Goal: Contribute content

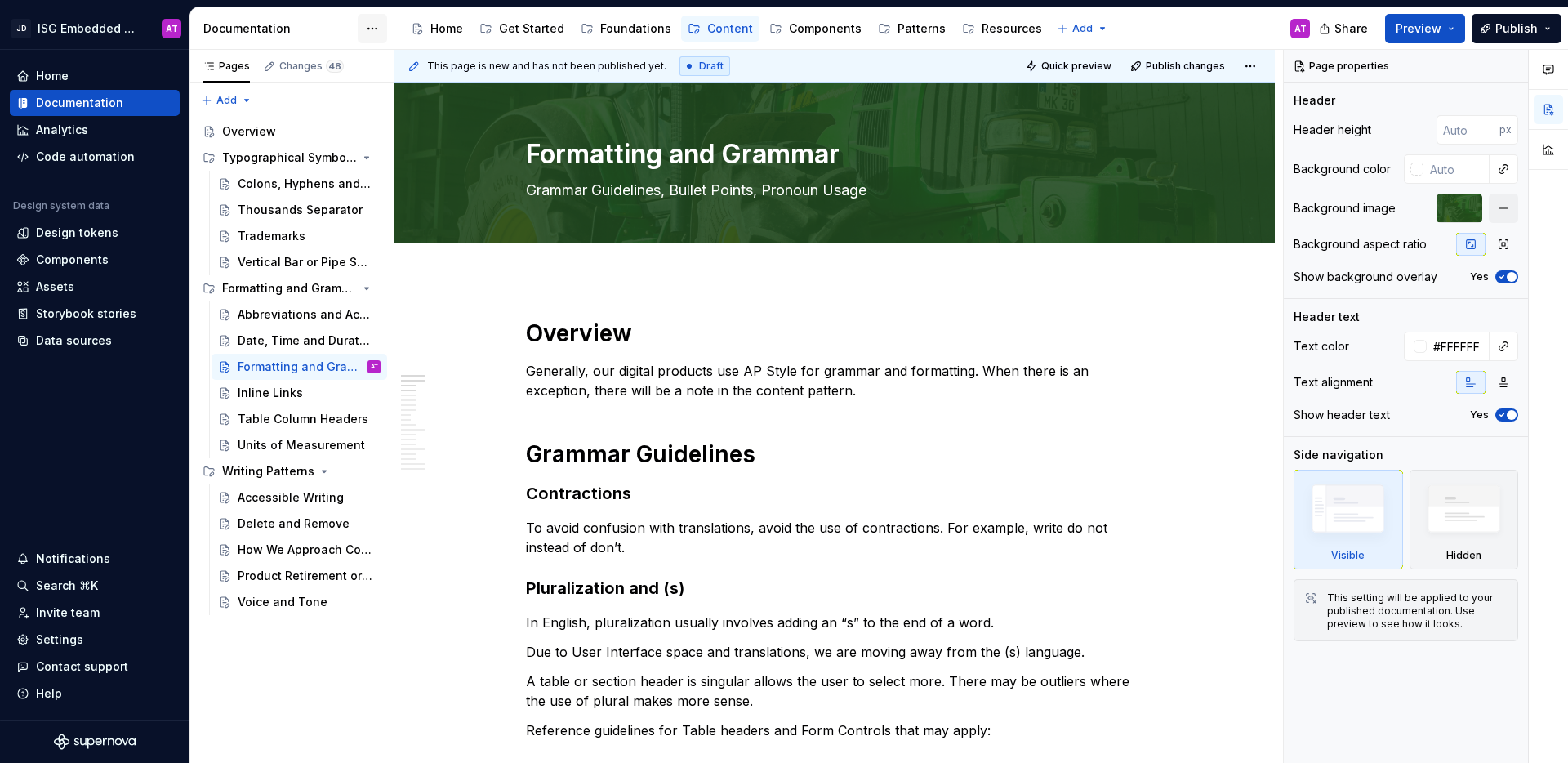
click at [380, 30] on html "JD ISG Embedded Design System AT Home Documentation Analytics Code automation D…" at bounding box center [784, 382] width 1568 height 763
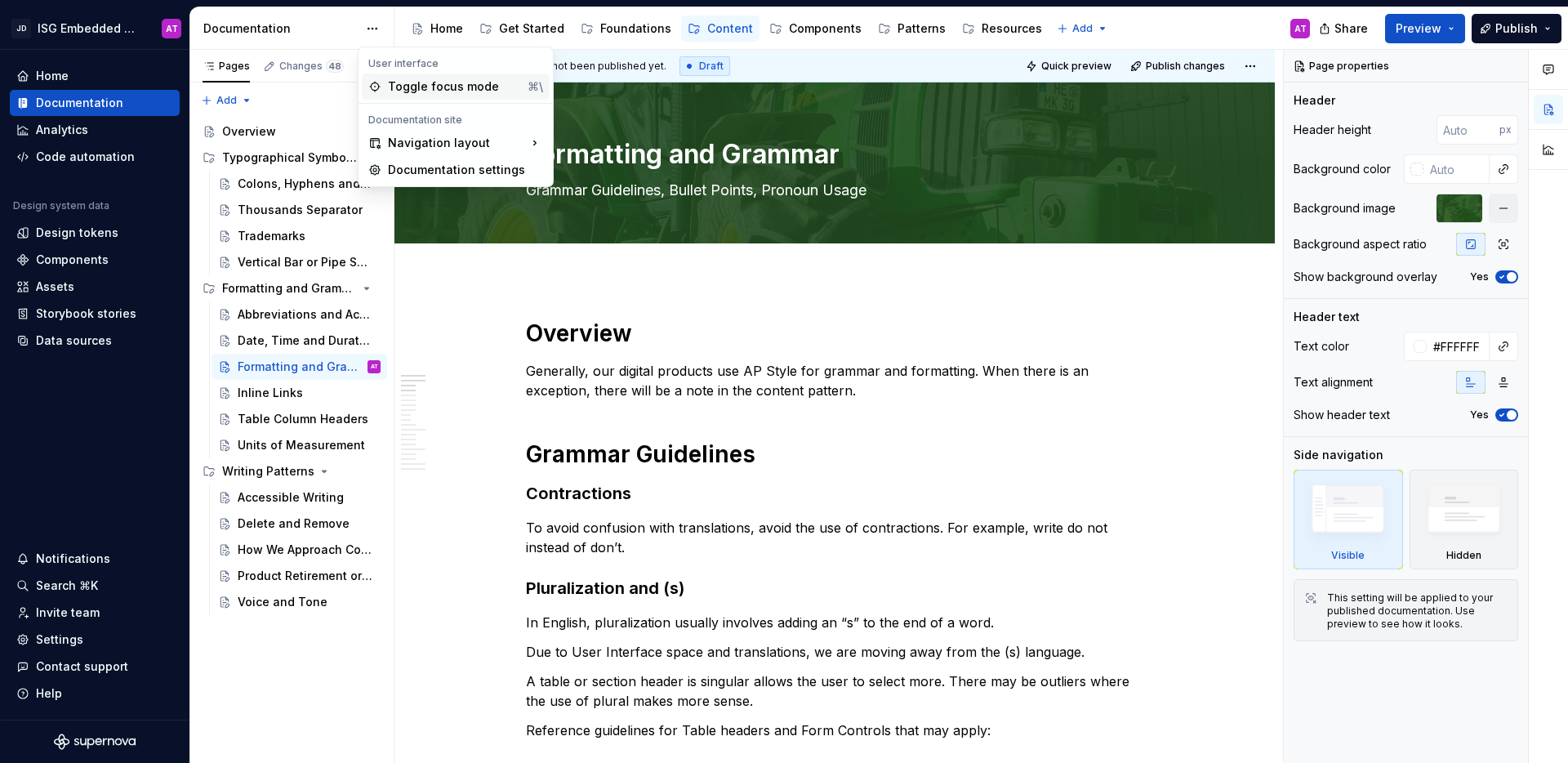
click at [460, 90] on div "Toggle focus mode" at bounding box center [454, 87] width 133 height 16
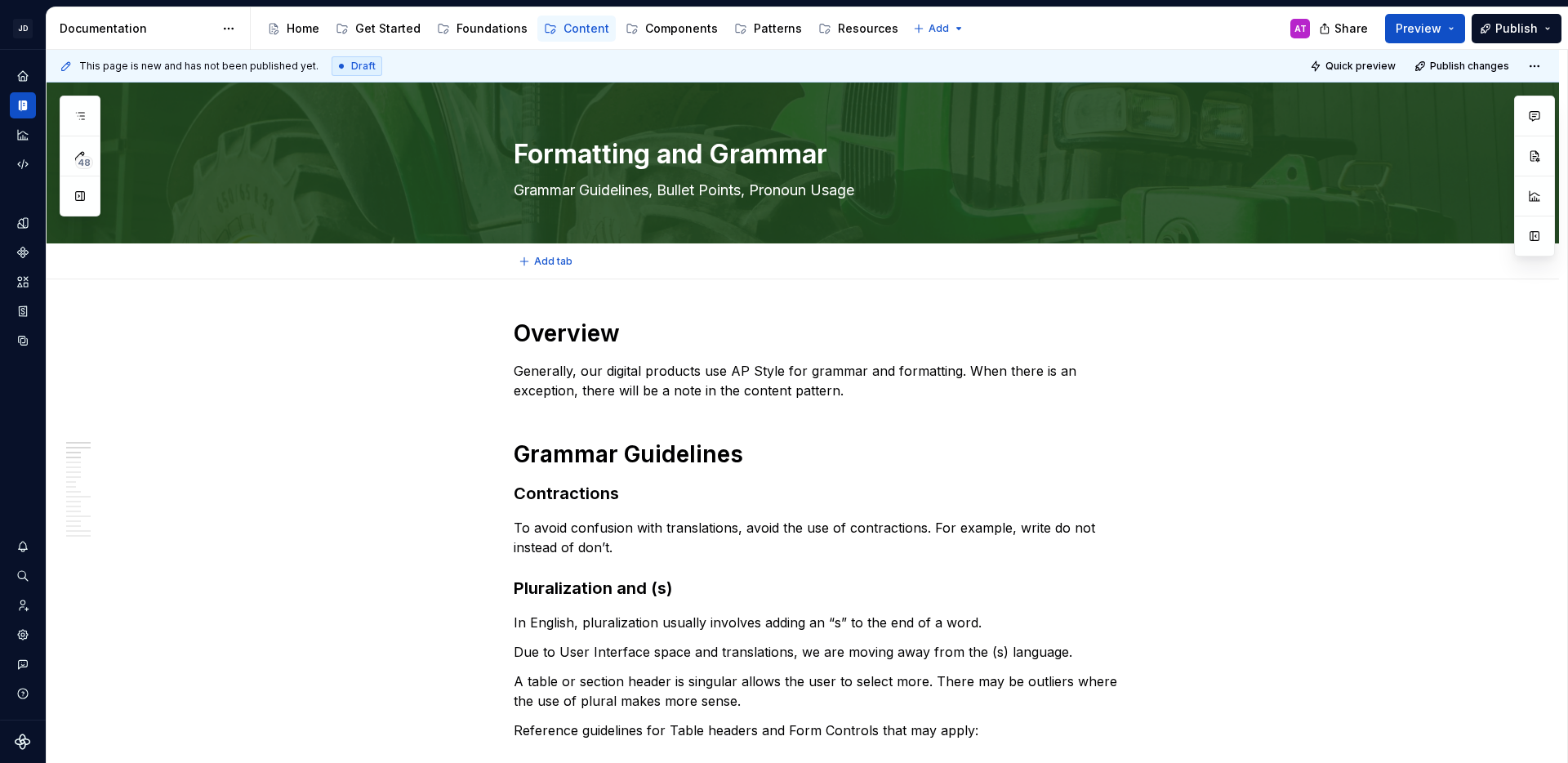
type textarea "*"
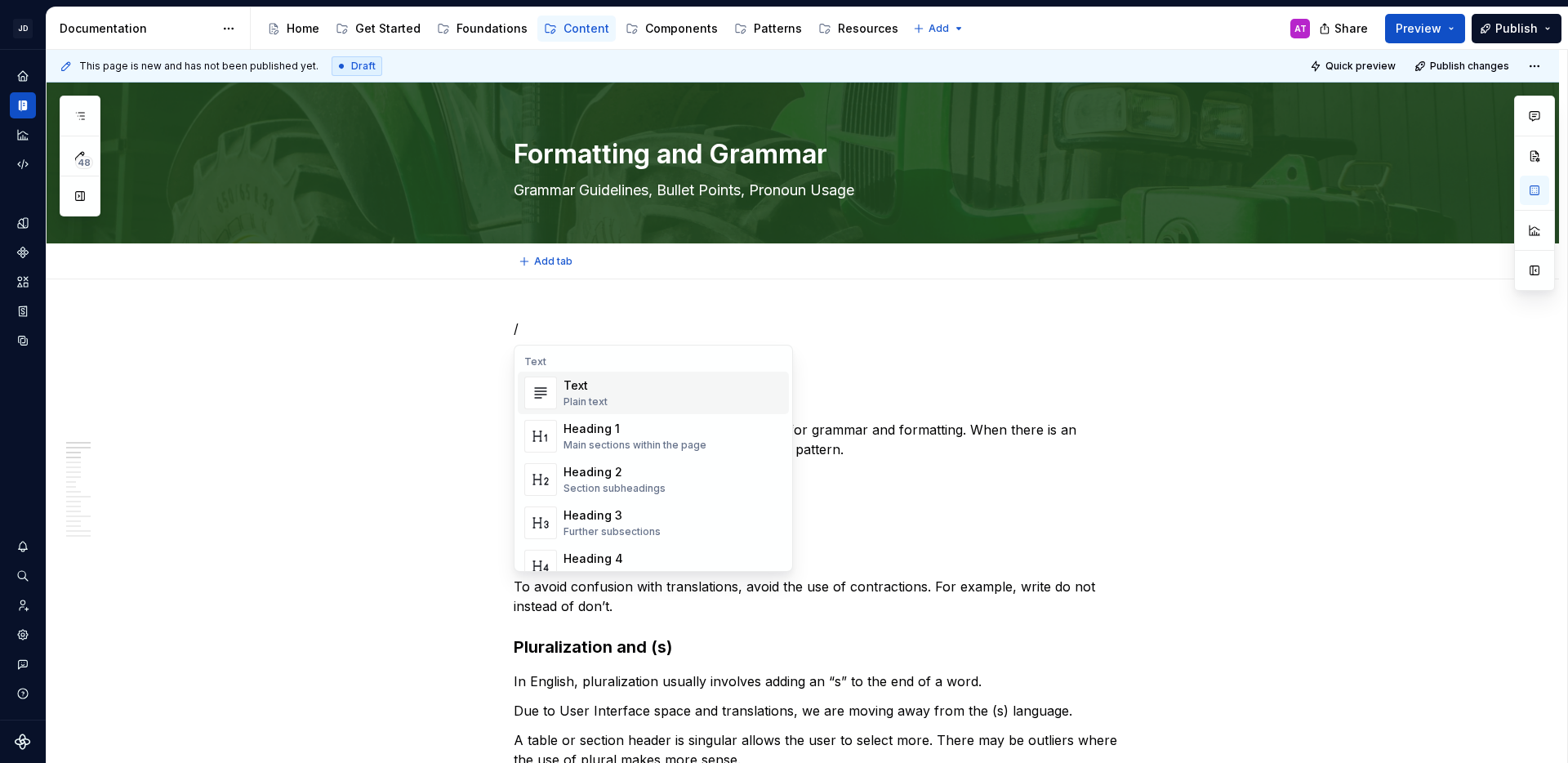
type textarea "*"
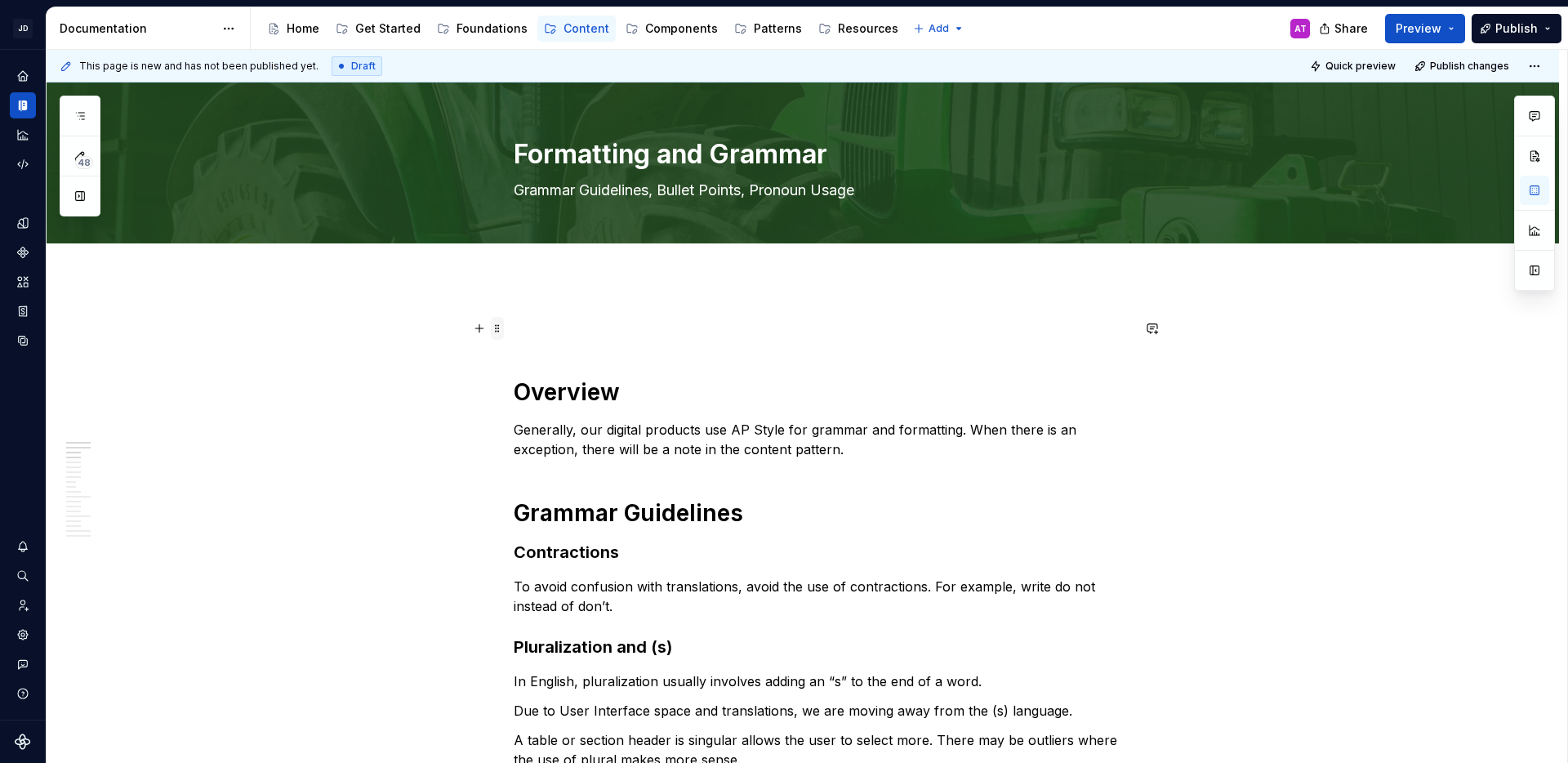
click at [497, 327] on span at bounding box center [497, 329] width 13 height 23
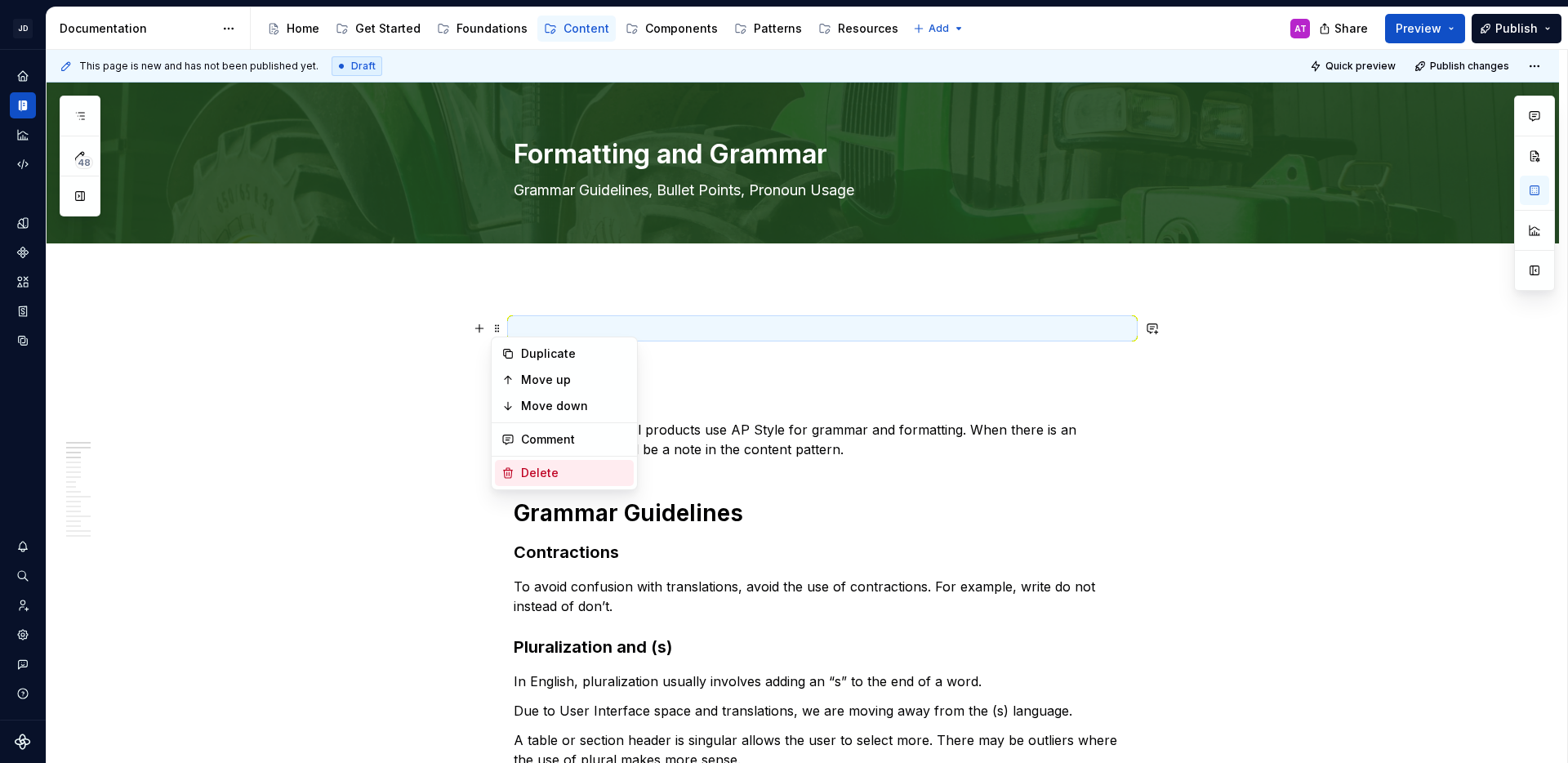
click at [525, 471] on div "Delete" at bounding box center [574, 473] width 107 height 16
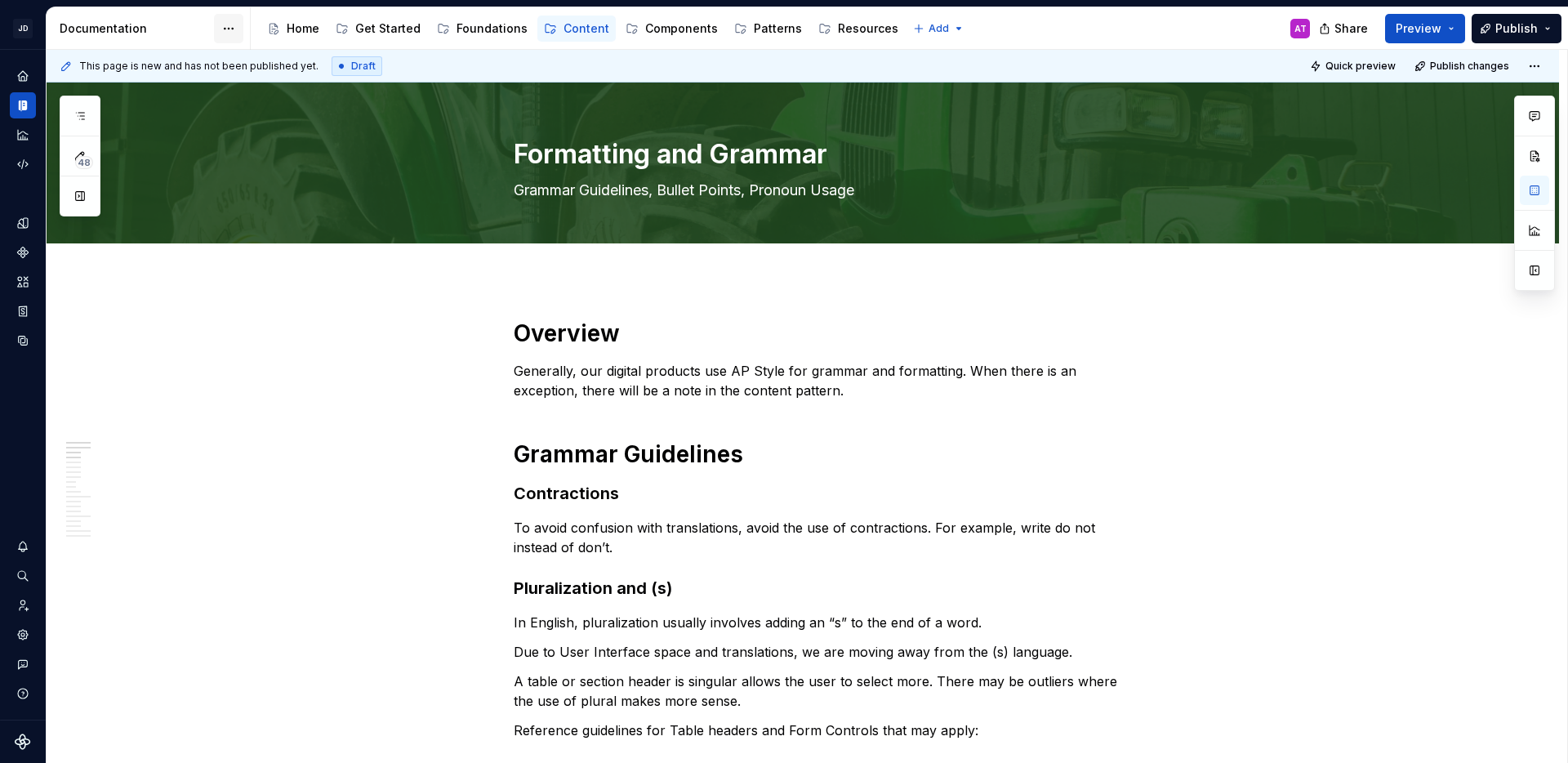
click at [234, 22] on html "JD ISG Embedded Design System AT Design system data Documentation Accessibility…" at bounding box center [784, 382] width 1568 height 763
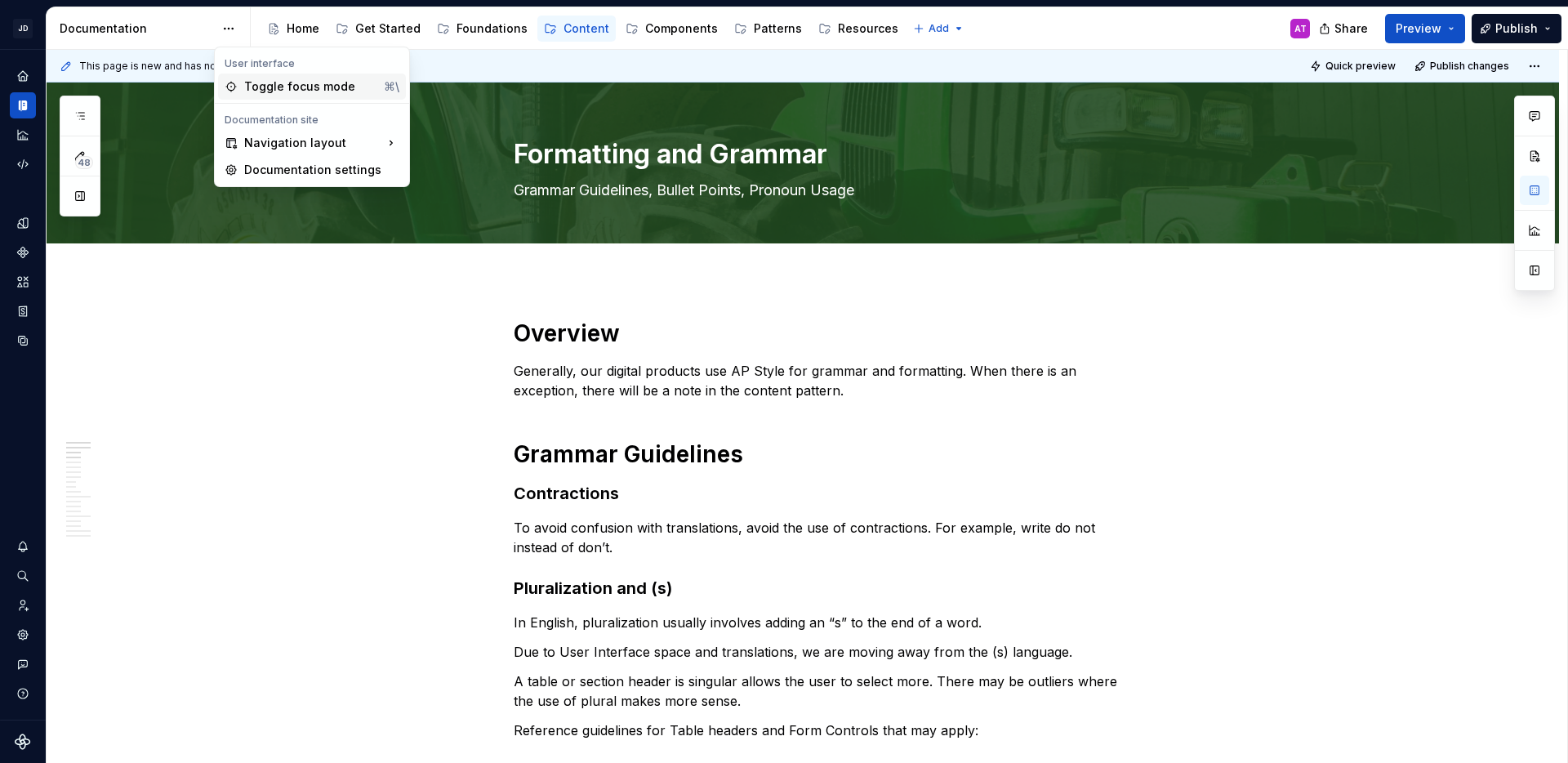
click at [268, 84] on div "Toggle focus mode" at bounding box center [311, 87] width 133 height 16
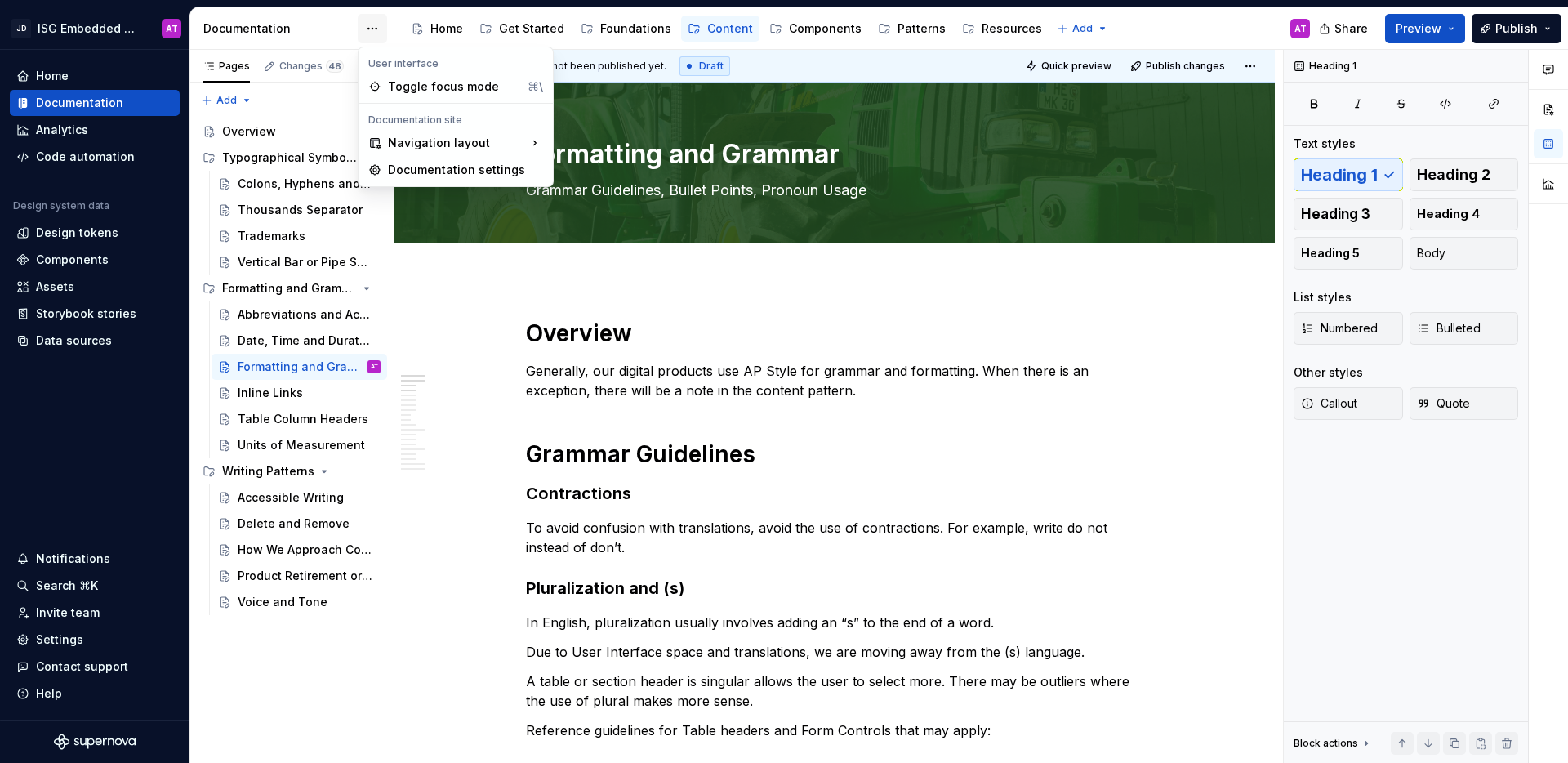
click at [375, 28] on html "JD ISG Embedded Design System AT Home Documentation Analytics Code automation D…" at bounding box center [784, 382] width 1568 height 763
type textarea "*"
